Goal: Task Accomplishment & Management: Manage account settings

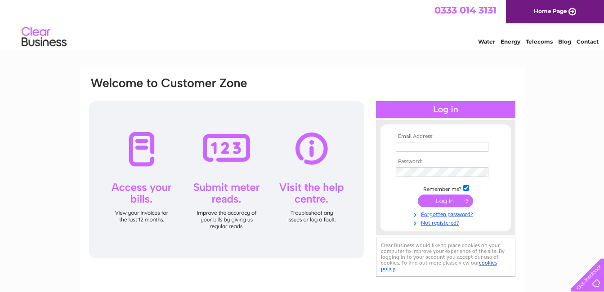
click at [453, 145] on input "text" at bounding box center [442, 147] width 93 height 10
type input "rosshillmanlimited@hotmail.com"
click at [451, 206] on input "submit" at bounding box center [445, 201] width 55 height 13
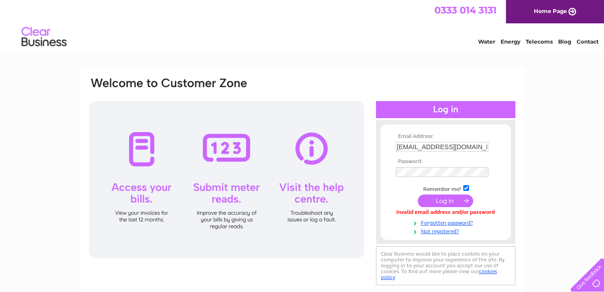
click at [428, 199] on input "submit" at bounding box center [445, 201] width 55 height 13
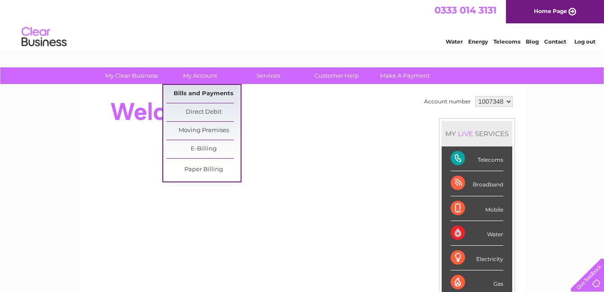
click at [210, 90] on link "Bills and Payments" at bounding box center [203, 94] width 74 height 18
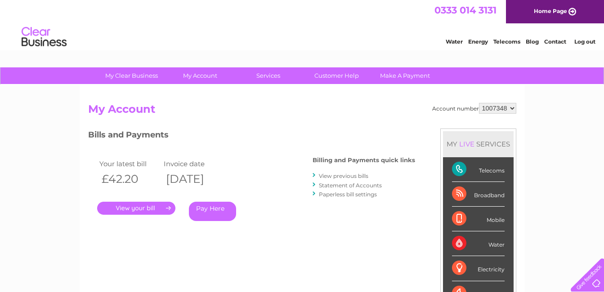
click at [136, 207] on link "." at bounding box center [136, 208] width 78 height 13
click at [154, 206] on link "." at bounding box center [136, 208] width 78 height 13
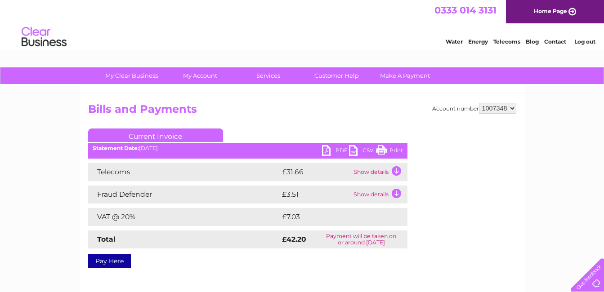
click at [329, 146] on link "PDF" at bounding box center [335, 151] width 27 height 13
